Goal: Transaction & Acquisition: Purchase product/service

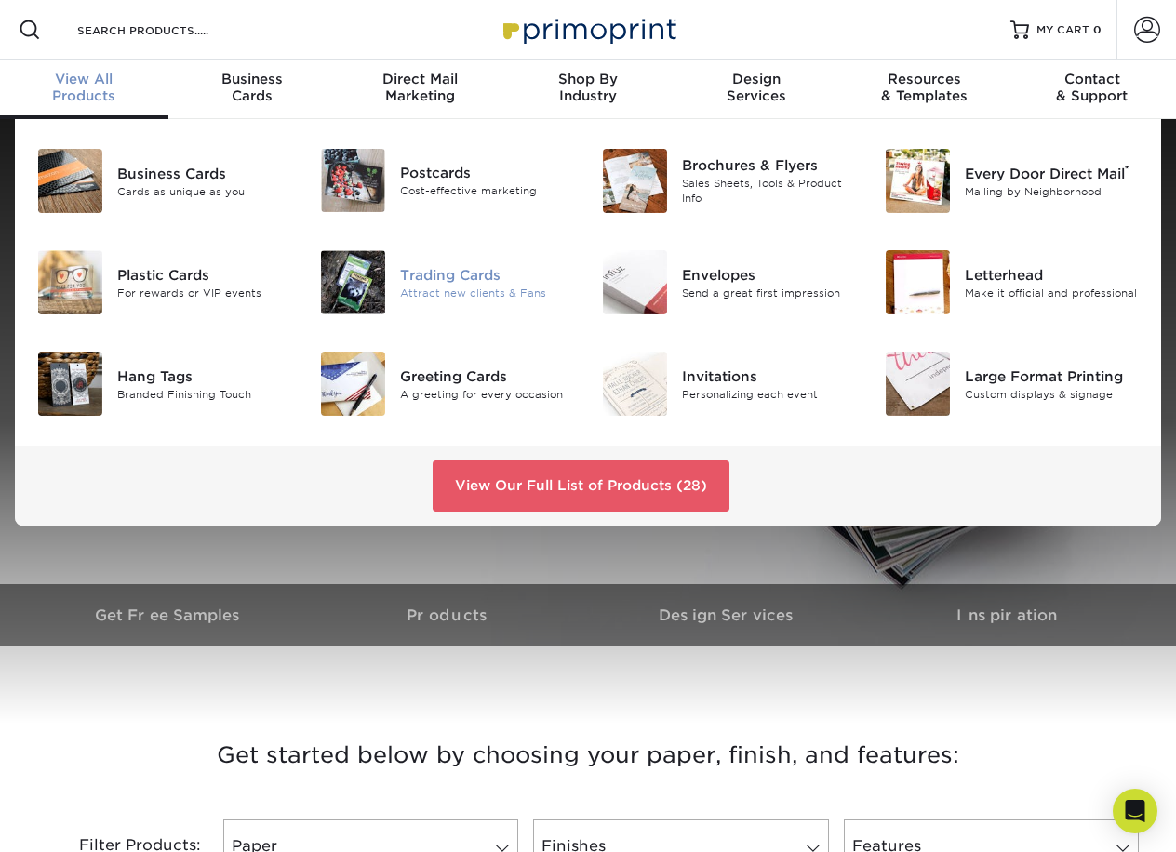
click at [419, 281] on div "Trading Cards" at bounding box center [487, 274] width 174 height 20
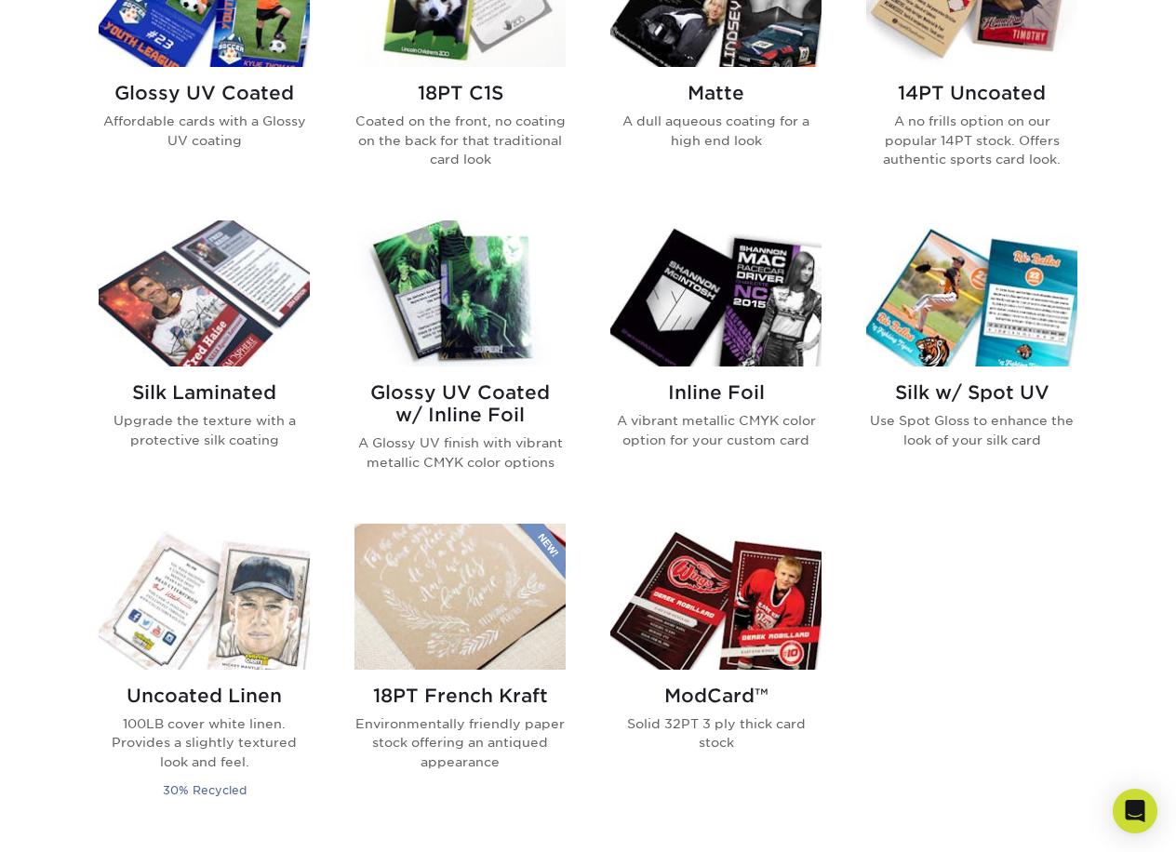
scroll to position [1023, 0]
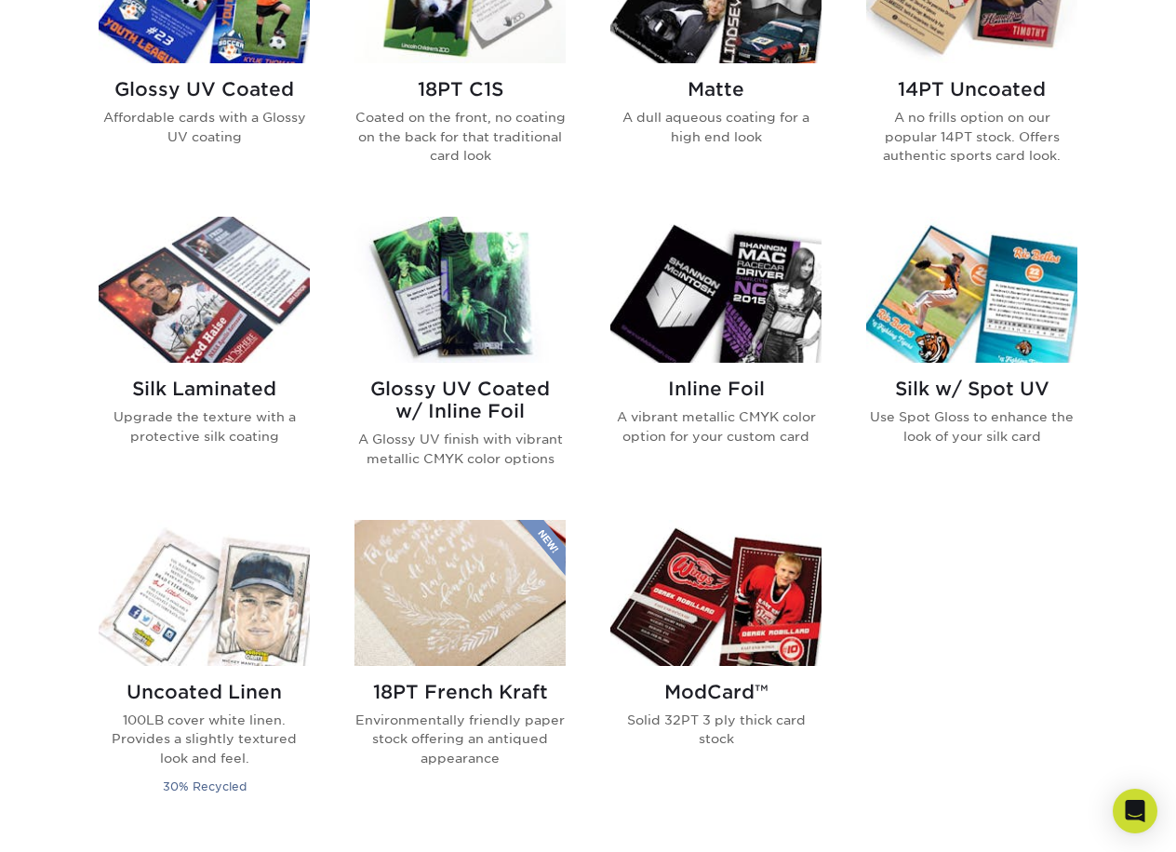
click at [719, 632] on img at bounding box center [715, 593] width 211 height 146
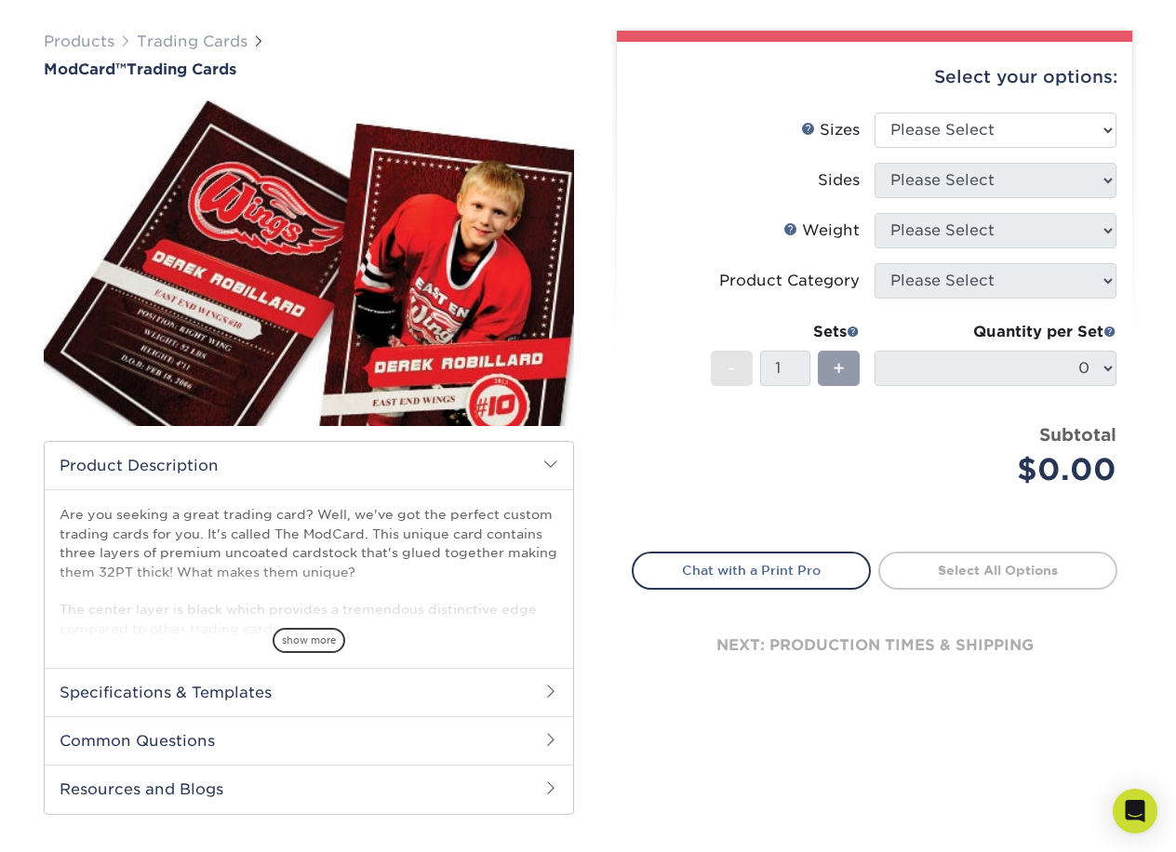
scroll to position [93, 0]
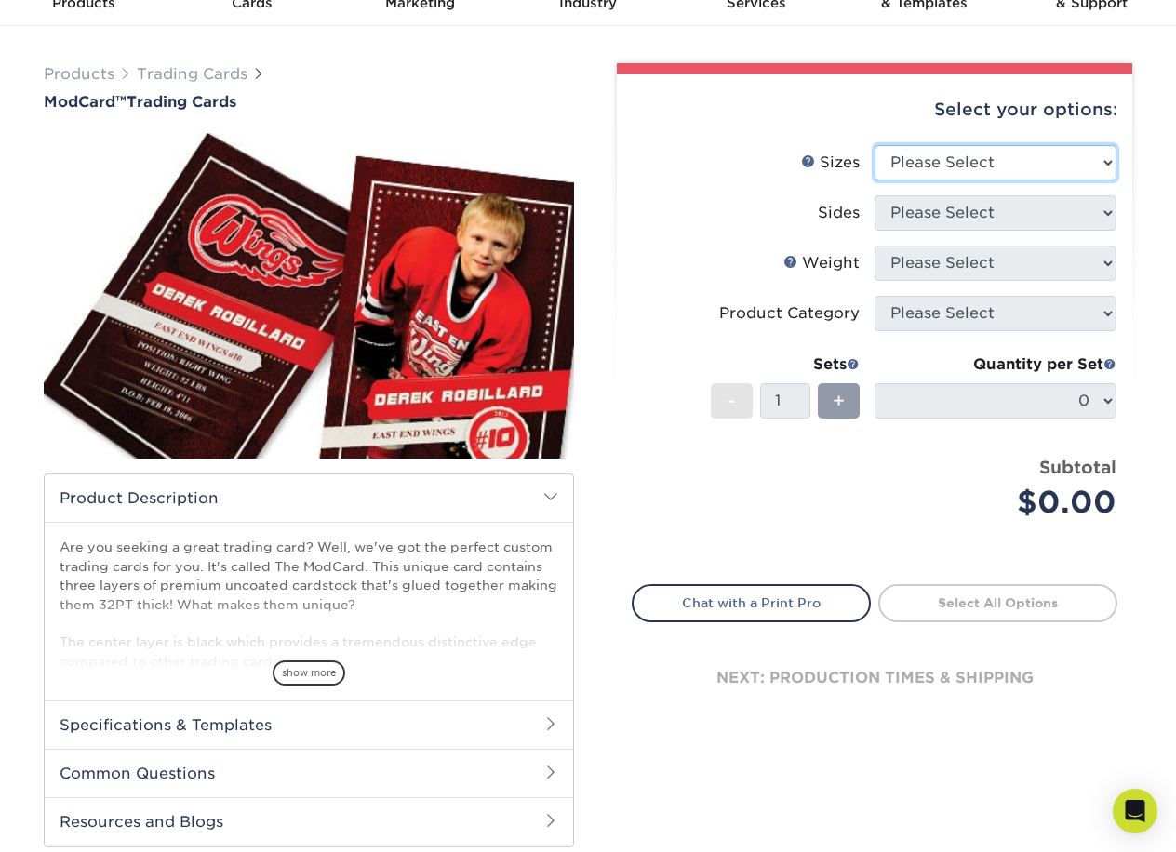
click at [1107, 164] on select "Please Select 2.5" x 3.5"" at bounding box center [995, 162] width 242 height 35
select select "2.50x3.50"
click at [874, 145] on select "Please Select 2.5" x 3.5"" at bounding box center [995, 162] width 242 height 35
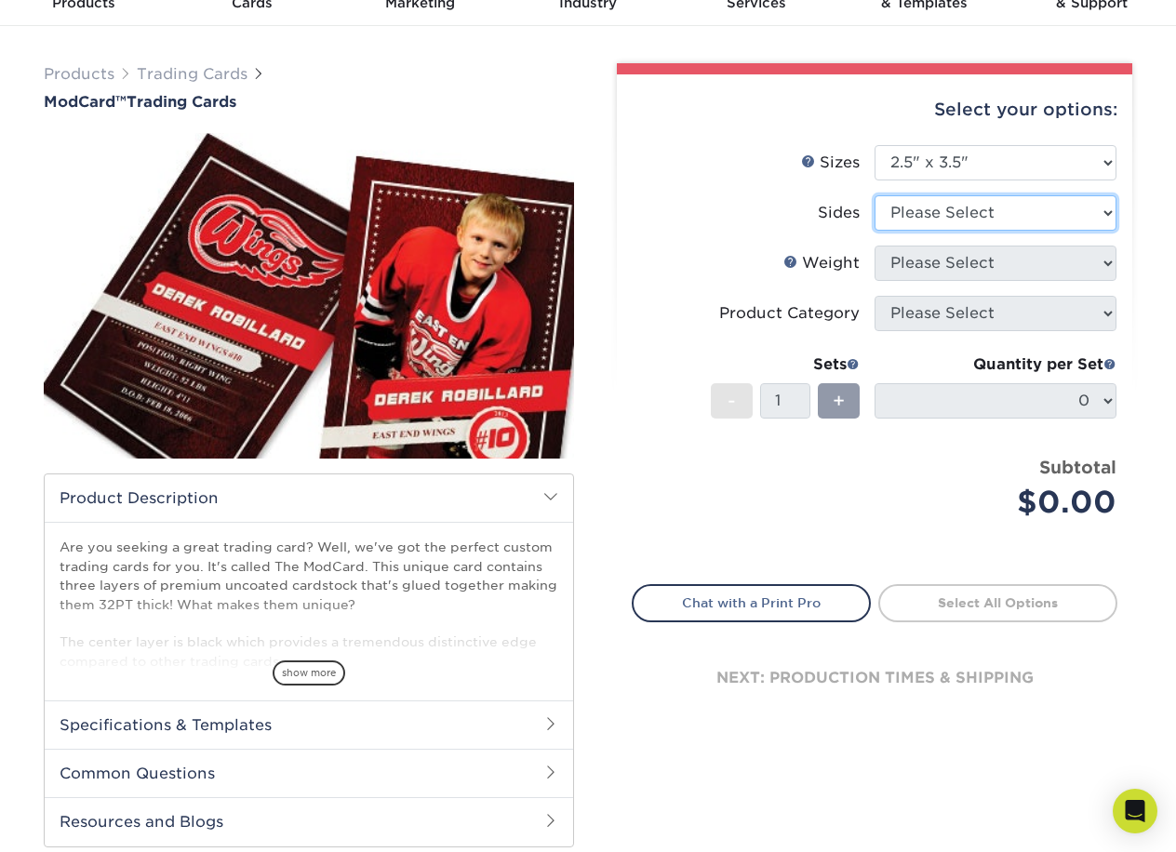
click at [1087, 207] on select "Please Select Print Both Sides Print Front Only" at bounding box center [995, 212] width 242 height 35
select select "13abbda7-1d64-4f25-8bb2-c179b224825d"
click at [874, 195] on select "Please Select Print Both Sides Print Front Only" at bounding box center [995, 212] width 242 height 35
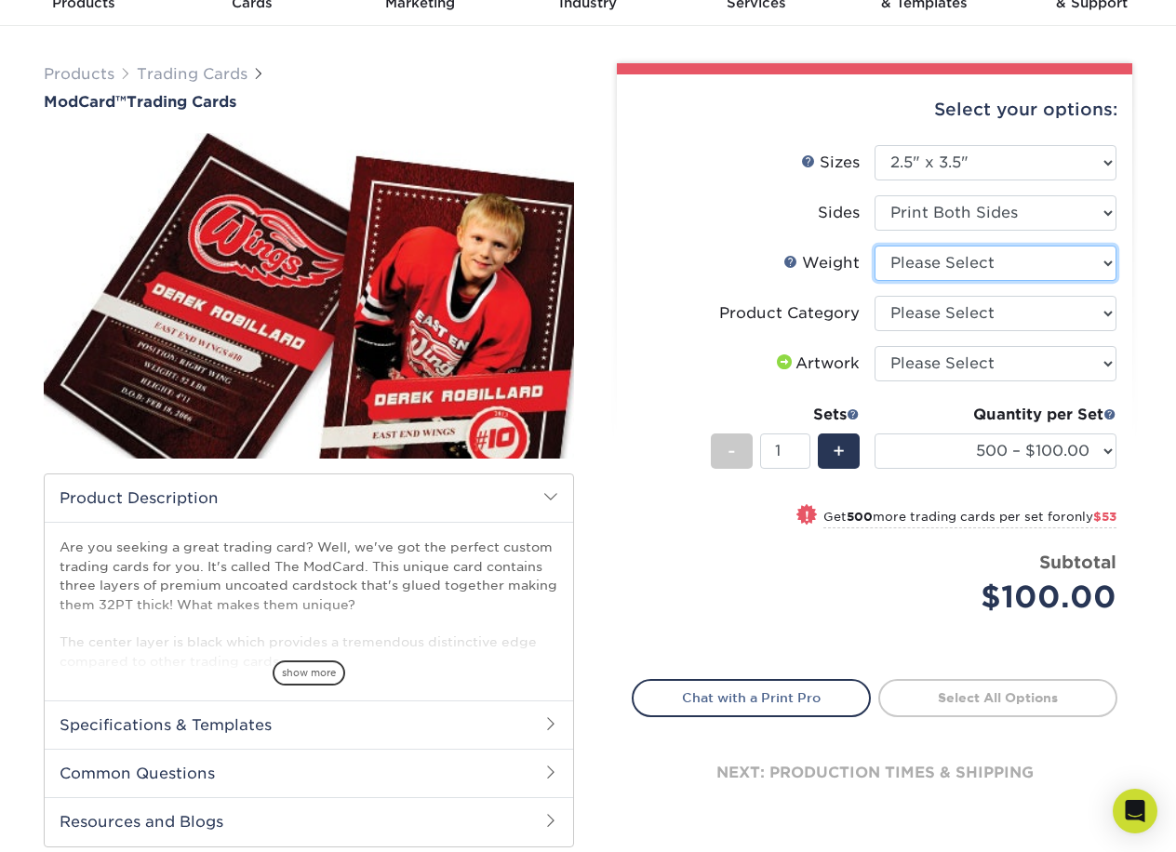
click at [1113, 270] on select "Please Select 32PTUCBLK" at bounding box center [995, 263] width 242 height 35
select select "32PTUCBLK"
click at [874, 246] on select "Please Select 32PTUCBLK" at bounding box center [995, 263] width 242 height 35
